Goal: Navigation & Orientation: Find specific page/section

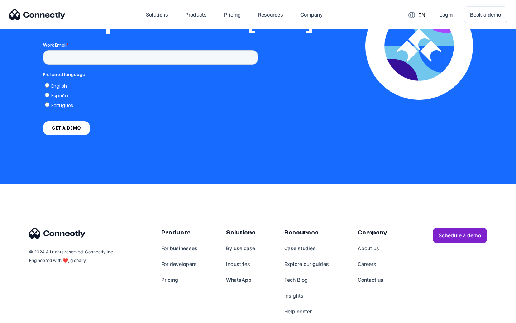
scroll to position [1458, 0]
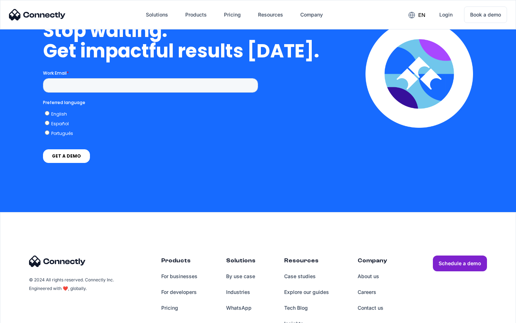
scroll to position [1818, 0]
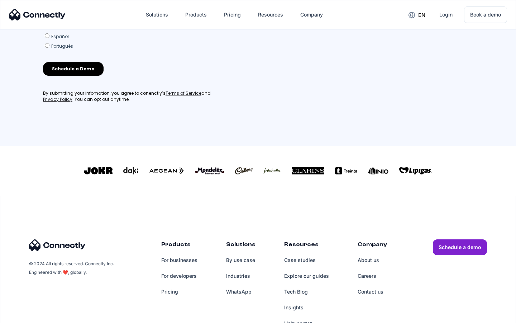
scroll to position [308, 0]
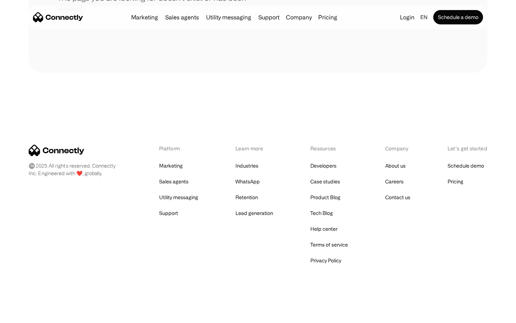
scroll to position [131, 0]
